Goal: Understand site structure: Understand site structure

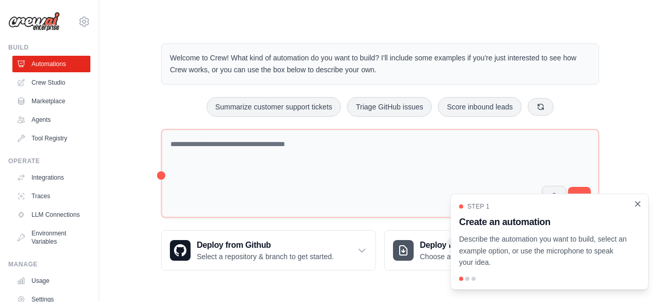
click at [637, 206] on icon "Close walkthrough" at bounding box center [638, 204] width 5 height 5
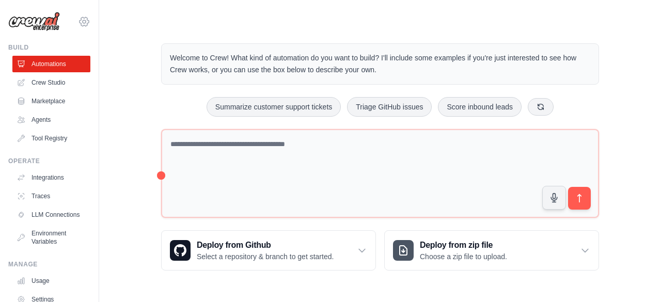
click at [78, 21] on icon at bounding box center [84, 22] width 12 height 12
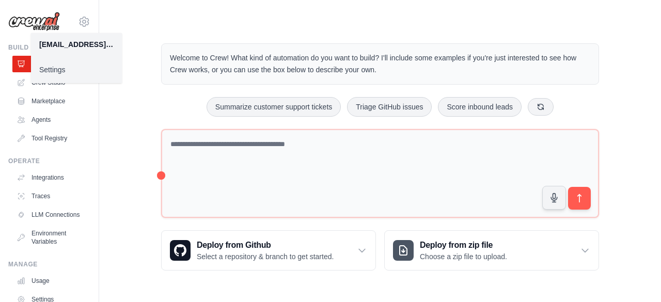
click at [137, 38] on div "Welcome to Crew! What kind of automation do you want to build? I'll include som…" at bounding box center [380, 157] width 529 height 260
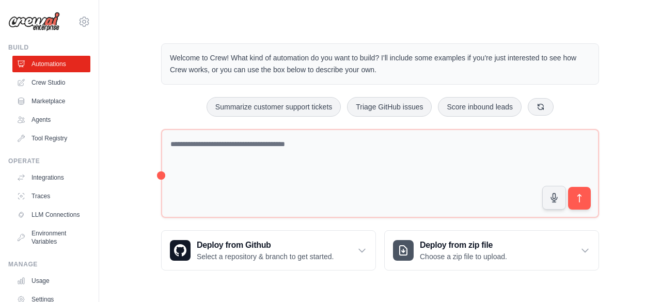
scroll to position [68, 0]
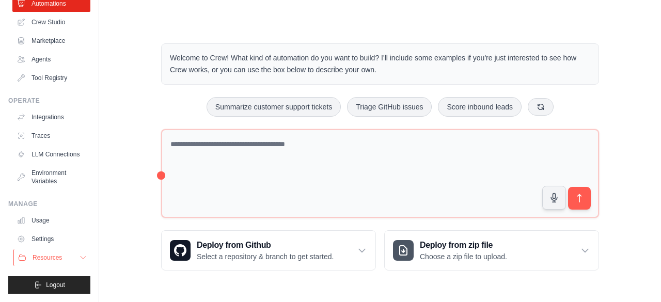
click at [79, 255] on icon at bounding box center [83, 258] width 8 height 8
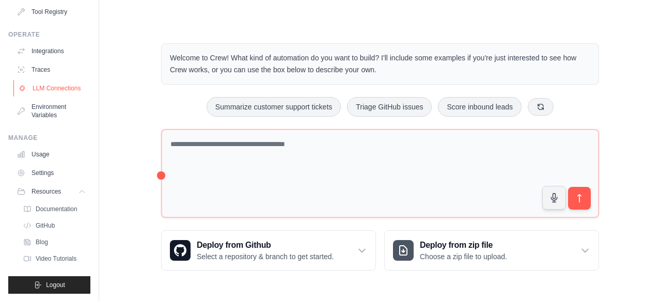
scroll to position [0, 0]
